Goal: Check status: Check status

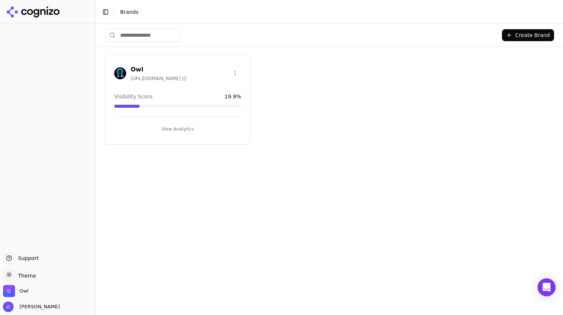
click at [173, 127] on button "View Analytics" at bounding box center [177, 129] width 127 height 12
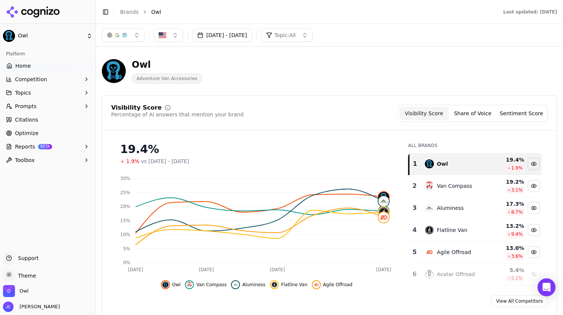
click at [226, 37] on button "[DATE] - [DATE]" at bounding box center [221, 34] width 59 height 13
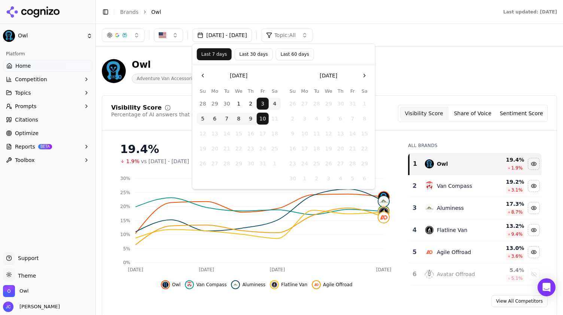
click at [243, 56] on button "Last 30 days" at bounding box center [253, 54] width 38 height 12
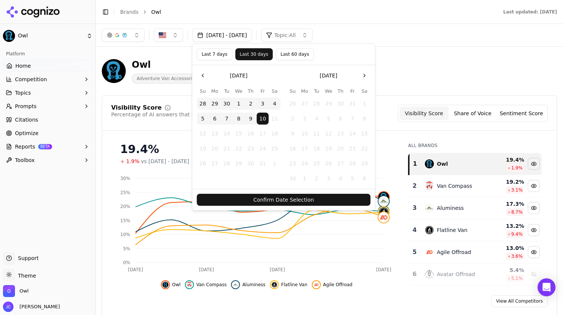
click at [311, 199] on button "Confirm Date Selection" at bounding box center [284, 200] width 174 height 12
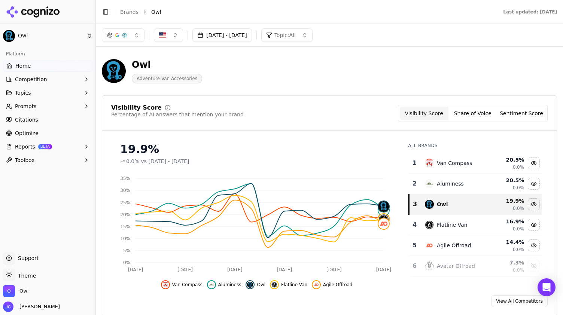
click at [248, 35] on button "[DATE] - [DATE]" at bounding box center [221, 34] width 59 height 13
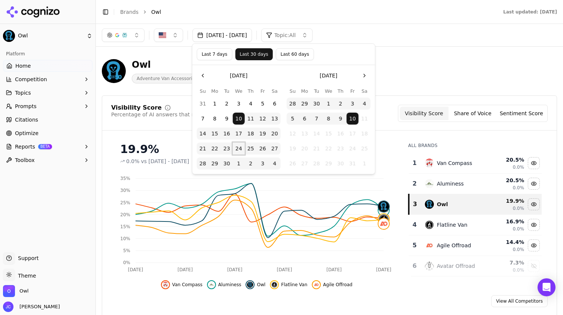
click at [238, 150] on button "24" at bounding box center [239, 149] width 12 height 12
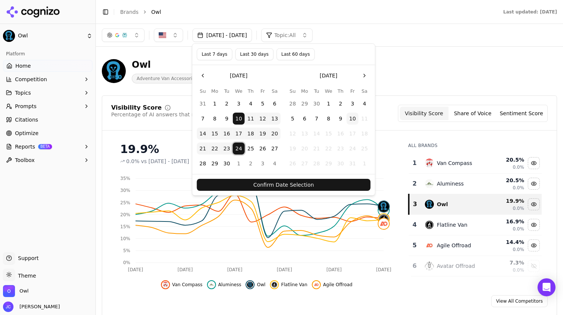
click at [353, 119] on button "10" at bounding box center [352, 119] width 12 height 12
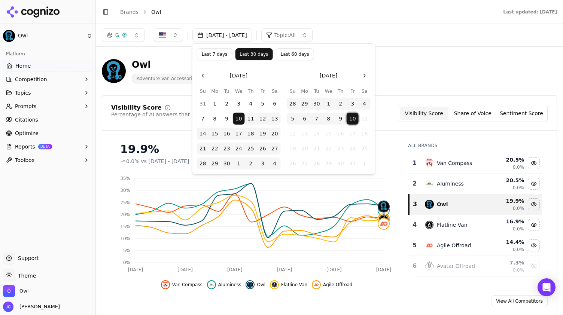
click at [239, 151] on button "24" at bounding box center [239, 149] width 12 height 12
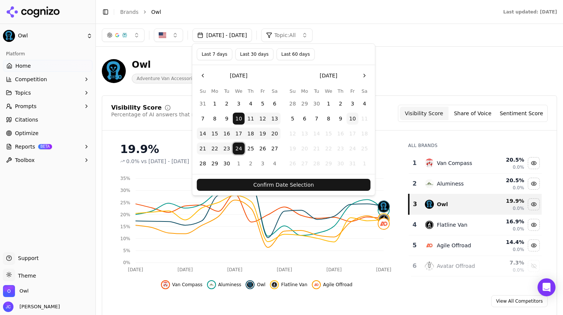
click at [355, 116] on button "10" at bounding box center [352, 119] width 12 height 12
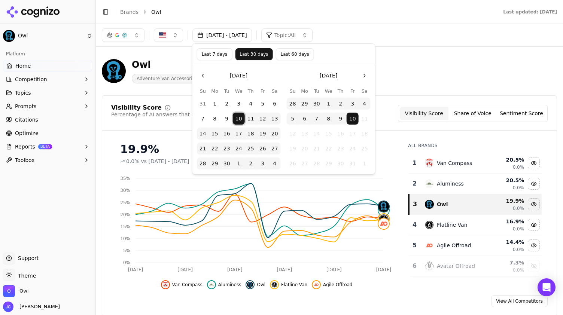
drag, startPoint x: 242, startPoint y: 130, endPoint x: 238, endPoint y: 150, distance: 20.5
click at [238, 150] on tbody "31 1 2 3 4 5 6 7 8 9 10 11 12 13 14 15 16 17 18 19 20 21 22 23 24 25 26 27 28 2…" at bounding box center [239, 132] width 84 height 75
click at [238, 150] on button "24" at bounding box center [239, 149] width 12 height 12
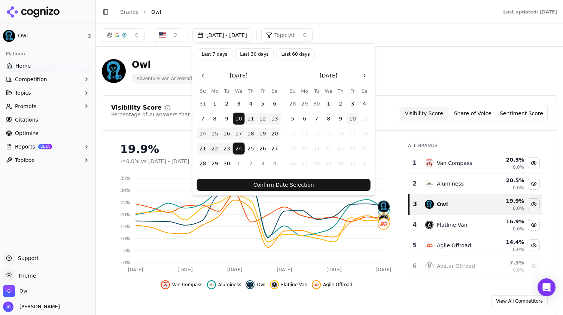
click at [324, 187] on button "Confirm Date Selection" at bounding box center [284, 185] width 174 height 12
